Goal: Understand process/instructions

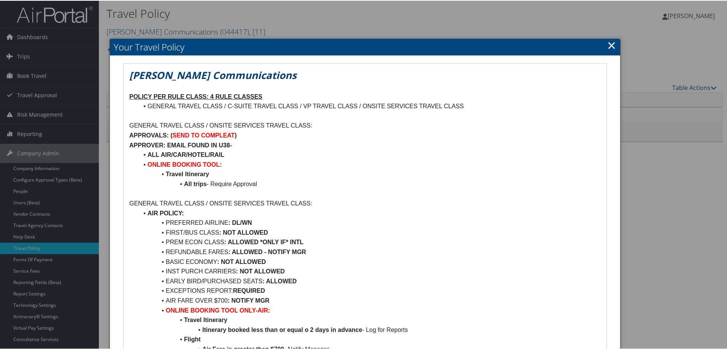
click at [607, 48] on link "×" at bounding box center [611, 44] width 9 height 15
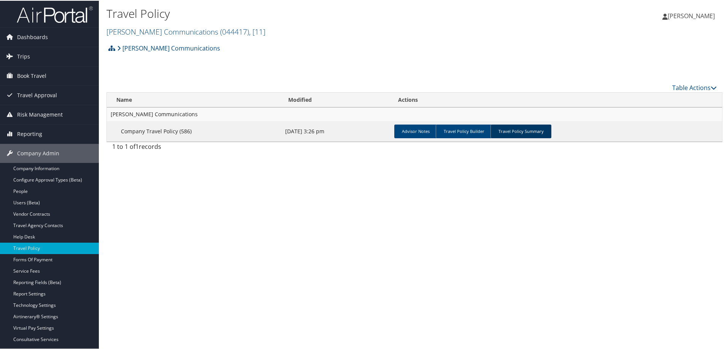
click at [509, 132] on link "Travel Policy Summary" at bounding box center [520, 131] width 61 height 14
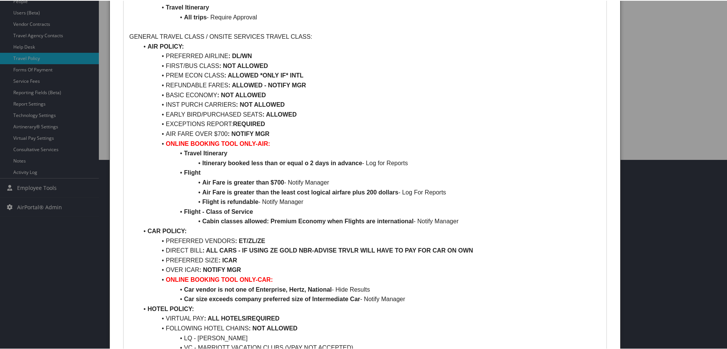
scroll to position [304, 0]
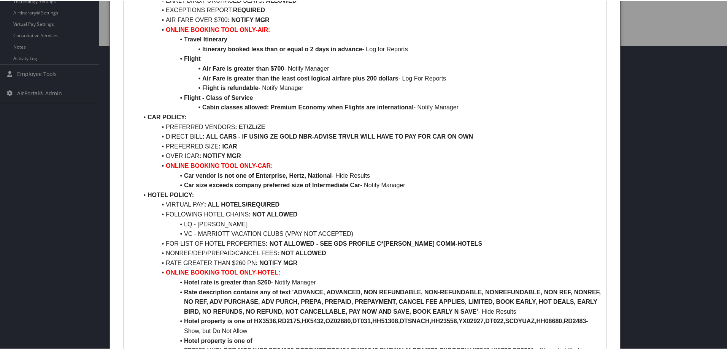
drag, startPoint x: 633, startPoint y: 78, endPoint x: 634, endPoint y: 71, distance: 6.1
click at [633, 73] on div at bounding box center [365, 174] width 730 height 349
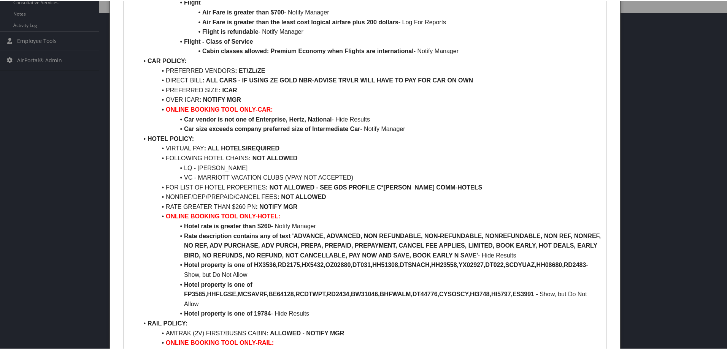
scroll to position [342, 0]
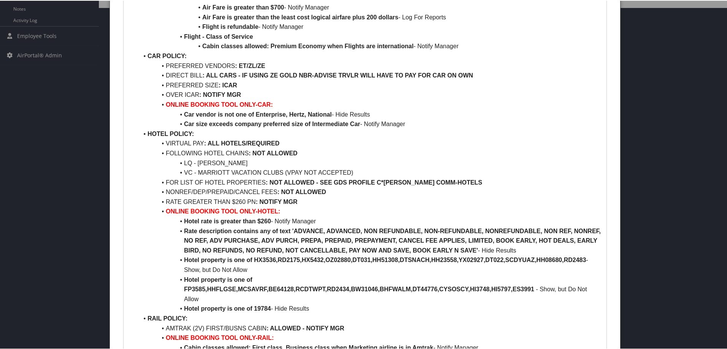
drag, startPoint x: 644, startPoint y: 109, endPoint x: 448, endPoint y: 125, distance: 196.0
click at [641, 109] on div at bounding box center [365, 174] width 730 height 349
